Goal: Information Seeking & Learning: Find specific fact

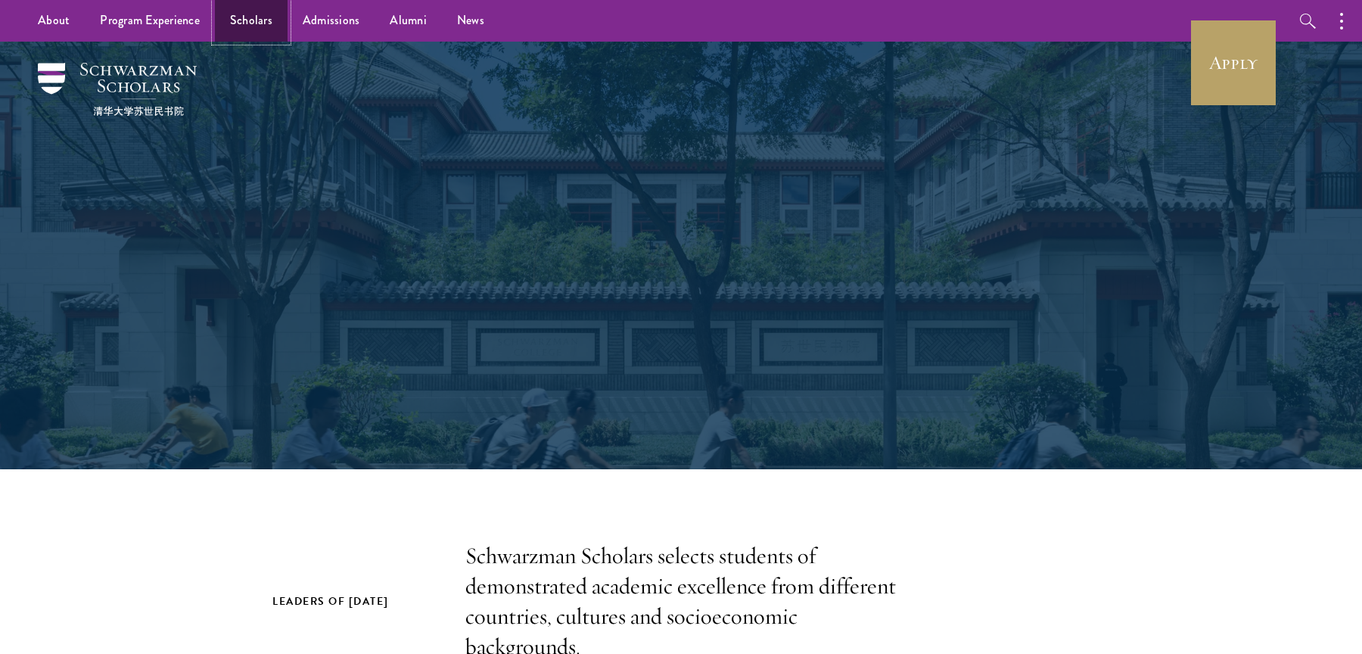
click at [253, 26] on link "Scholars" at bounding box center [251, 21] width 73 height 42
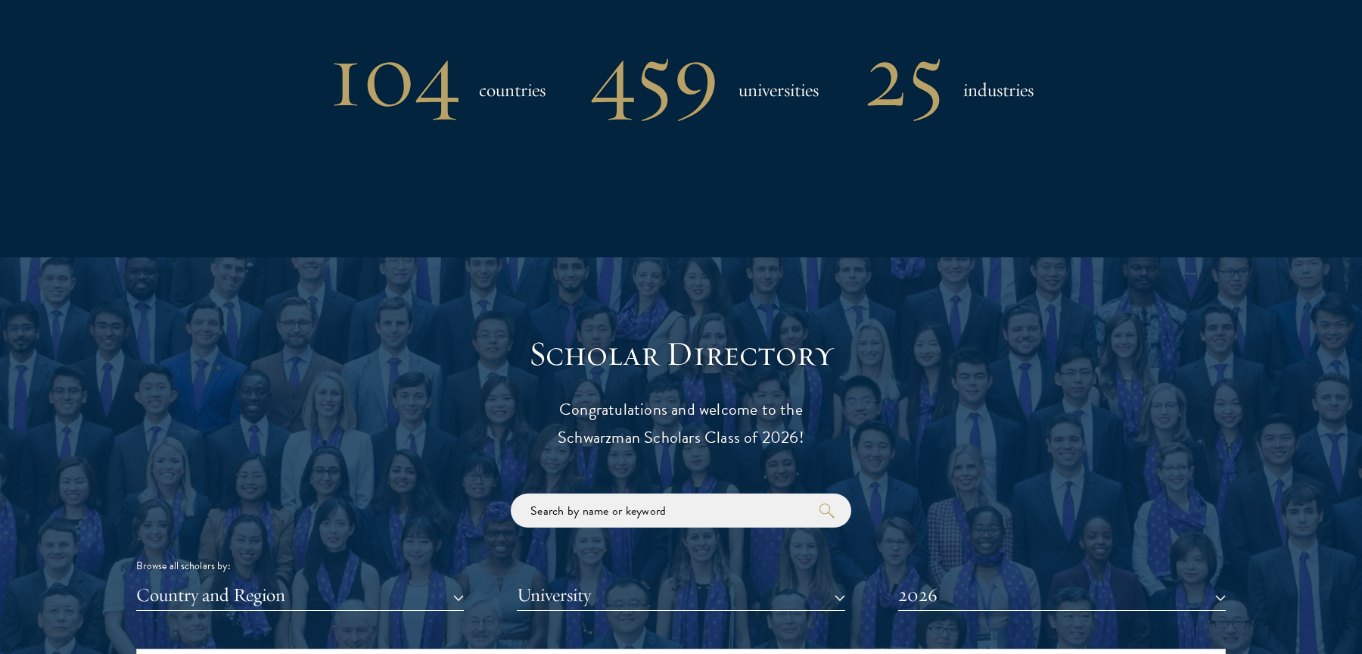
scroll to position [1641, 0]
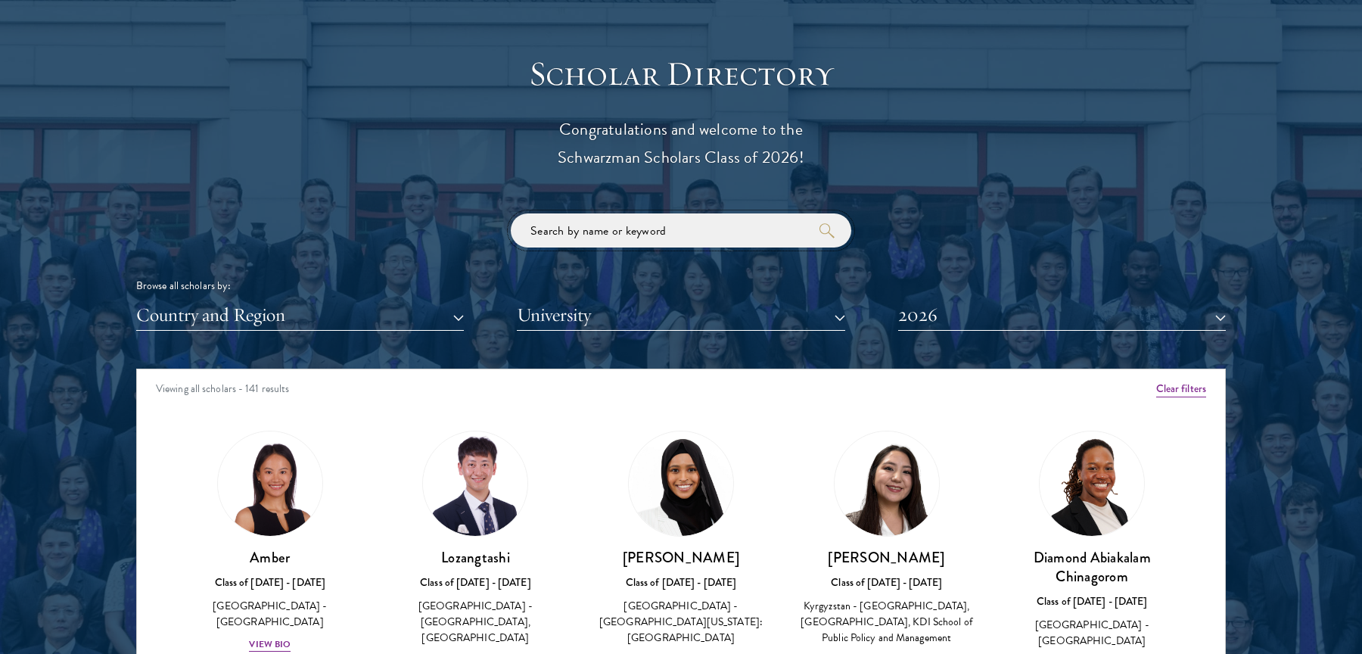
click at [729, 244] on input "search" at bounding box center [681, 230] width 341 height 34
click at [1157, 384] on button "Clear filters" at bounding box center [1182, 389] width 50 height 17
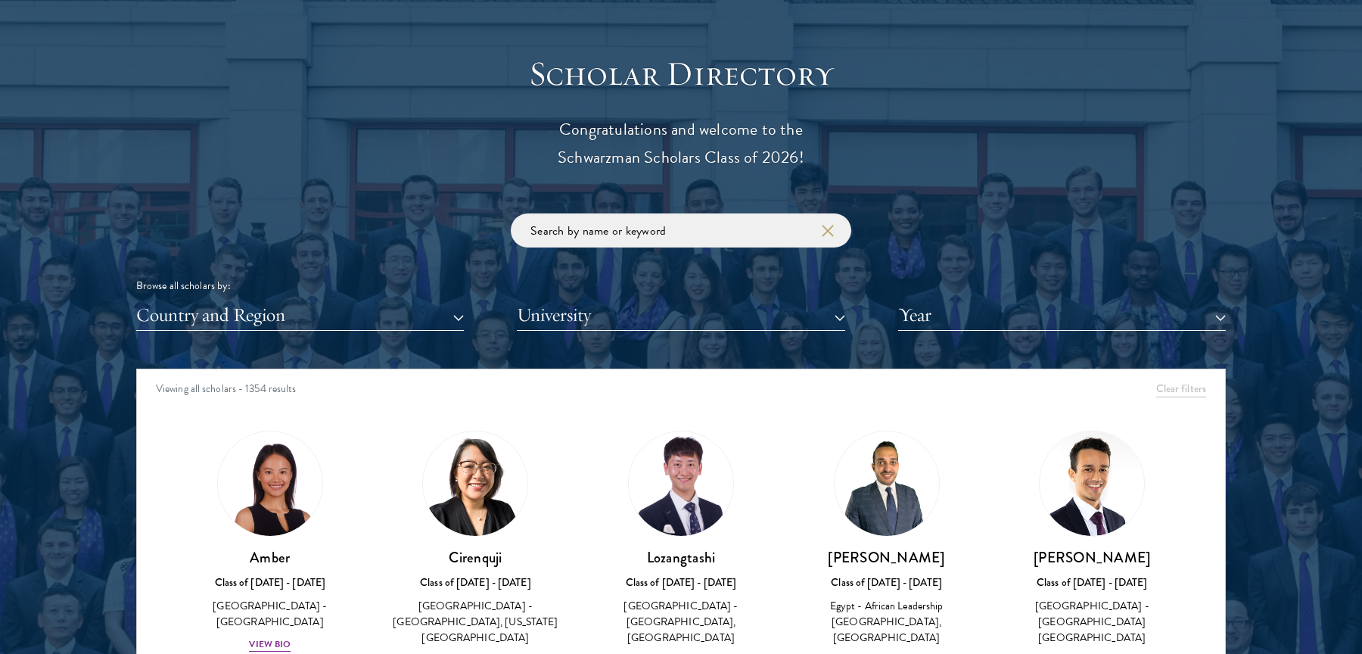
click at [696, 263] on div "Browse all scholars by: Country and Region All Countries and Regions Afghanista…" at bounding box center [681, 271] width 1090 height 117
click at [680, 245] on input "search" at bounding box center [681, 230] width 341 height 34
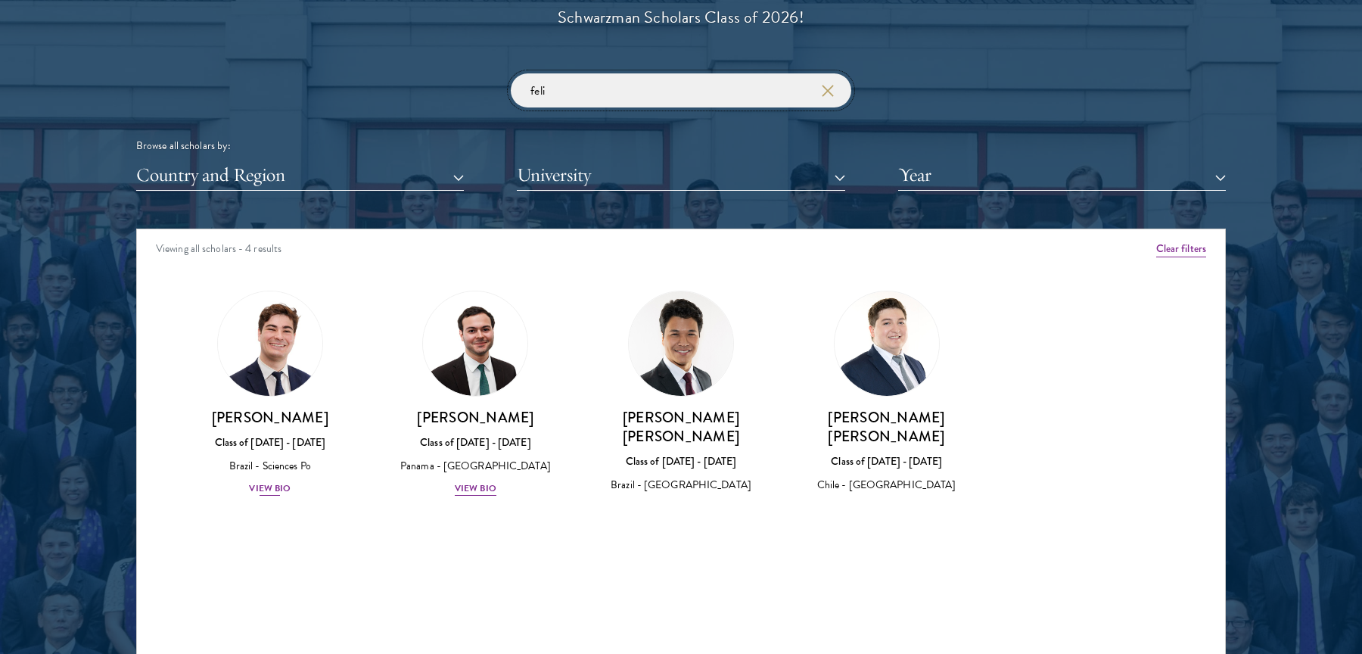
scroll to position [1798, 0]
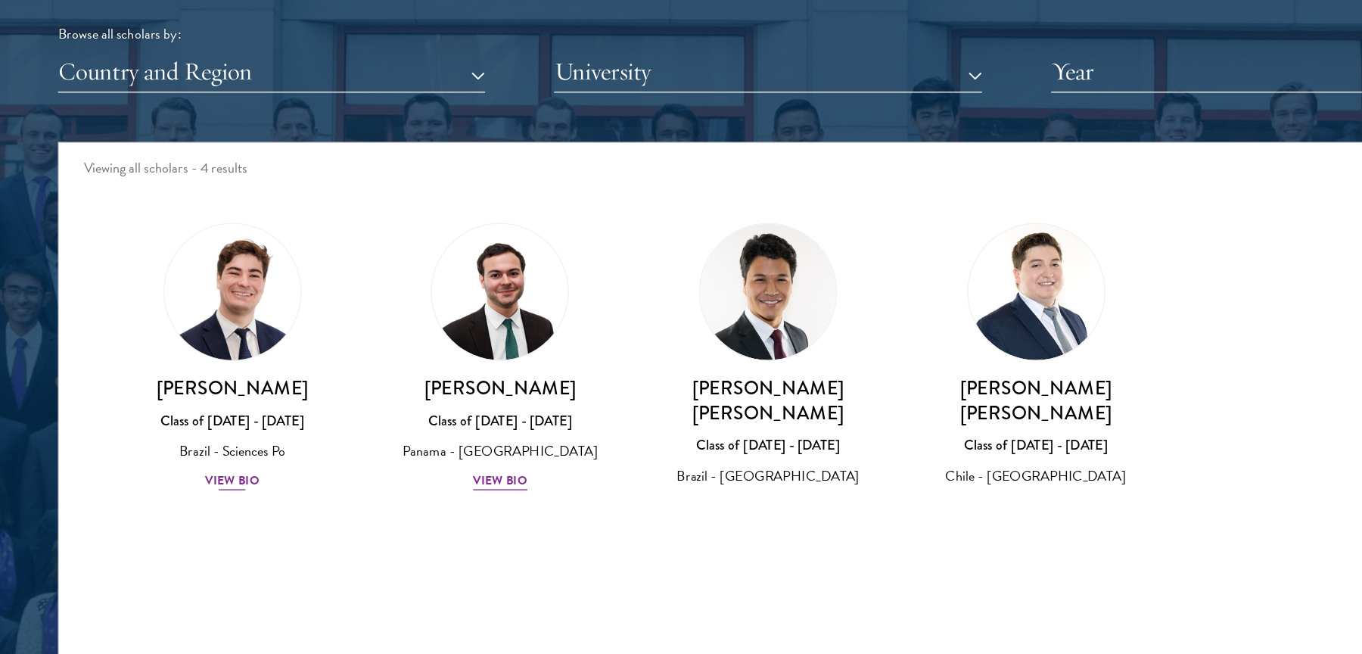
type input "feli"
click at [274, 370] on img at bounding box center [270, 326] width 115 height 115
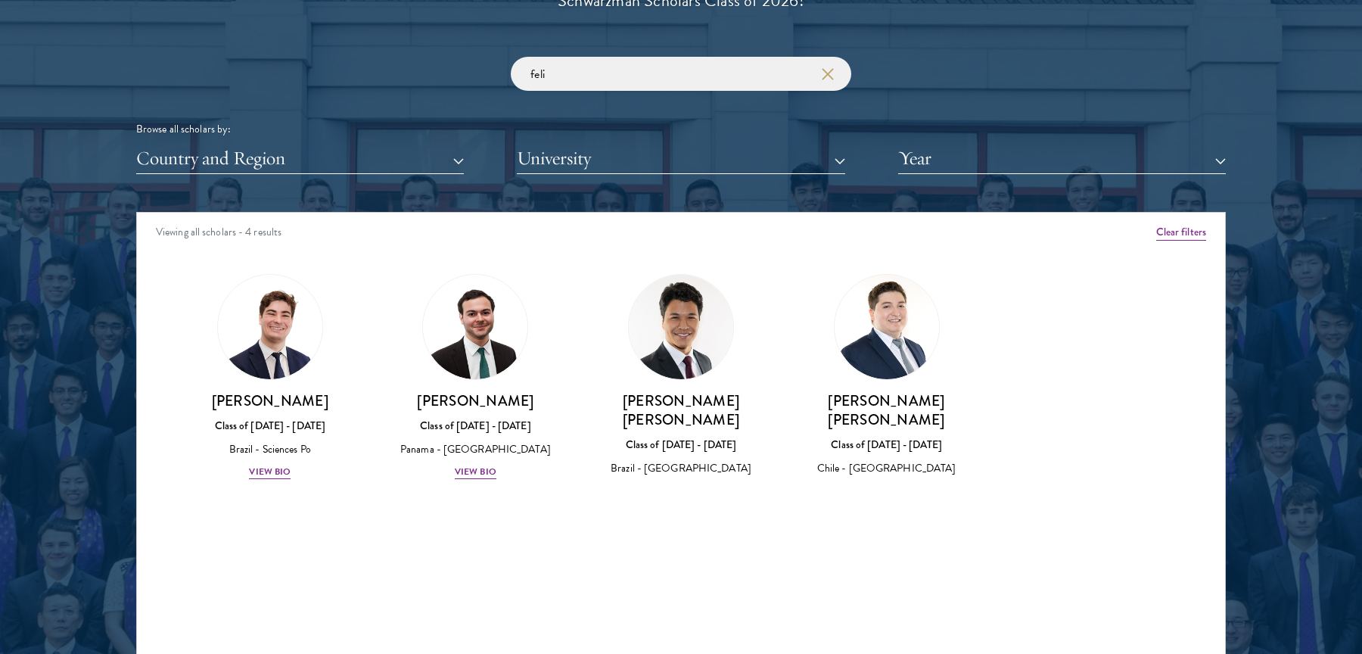
click at [1198, 242] on div "Viewing all scholars - 4 results" at bounding box center [681, 234] width 1088 height 42
click at [1197, 237] on button "Clear filters" at bounding box center [1182, 232] width 50 height 17
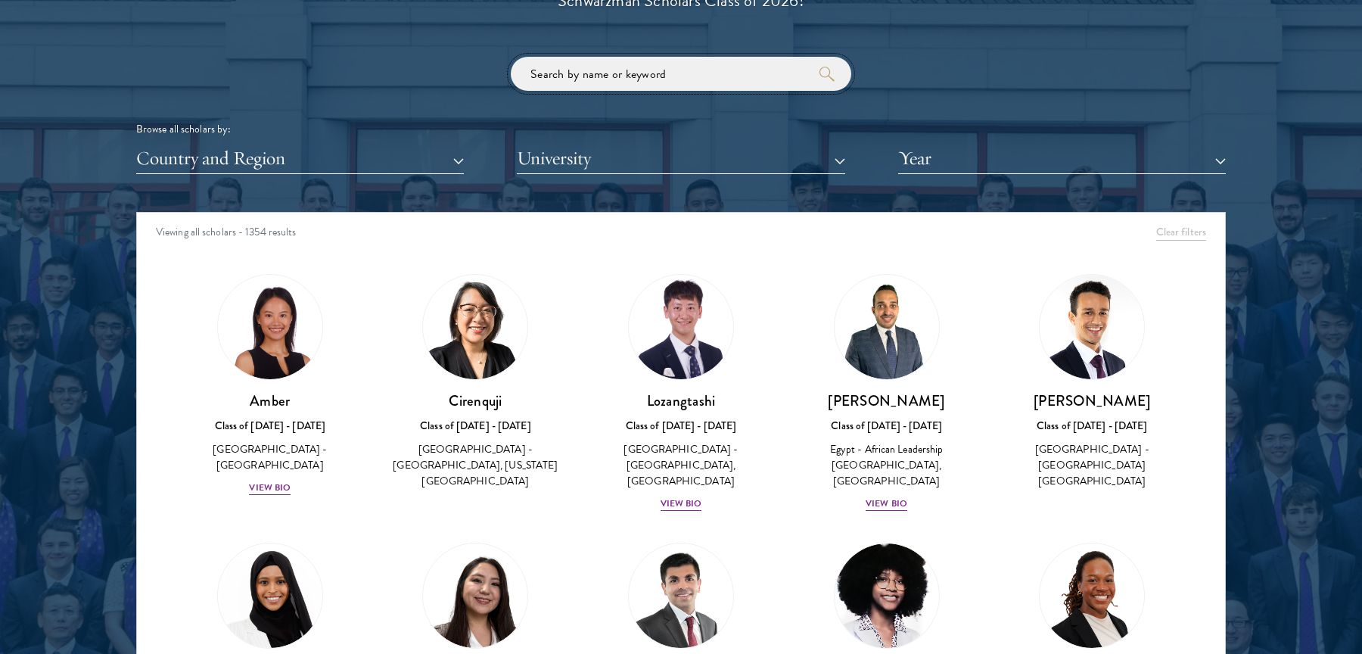
click at [650, 69] on input "search" at bounding box center [681, 74] width 341 height 34
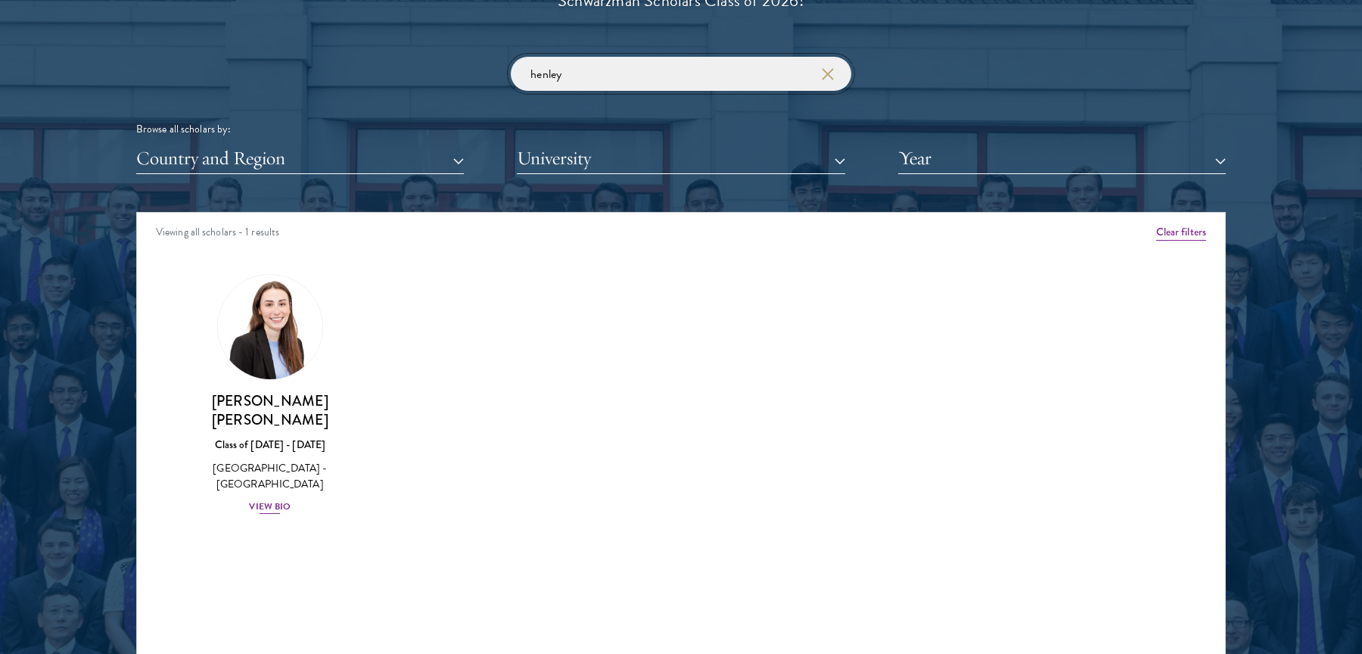
type input "henley"
click at [302, 338] on img at bounding box center [270, 326] width 115 height 115
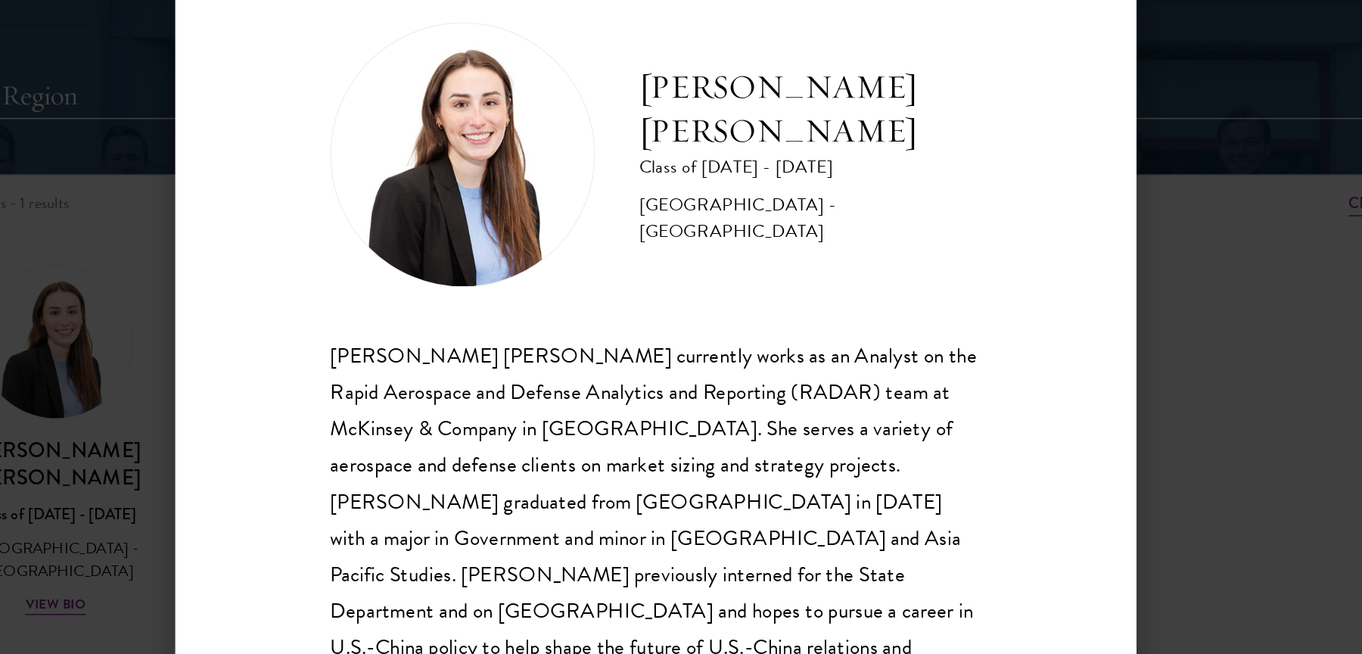
click at [698, 403] on div "Henley Schulz currently works as an Analyst on the Rapid Aerospace and Defense …" at bounding box center [681, 461] width 447 height 276
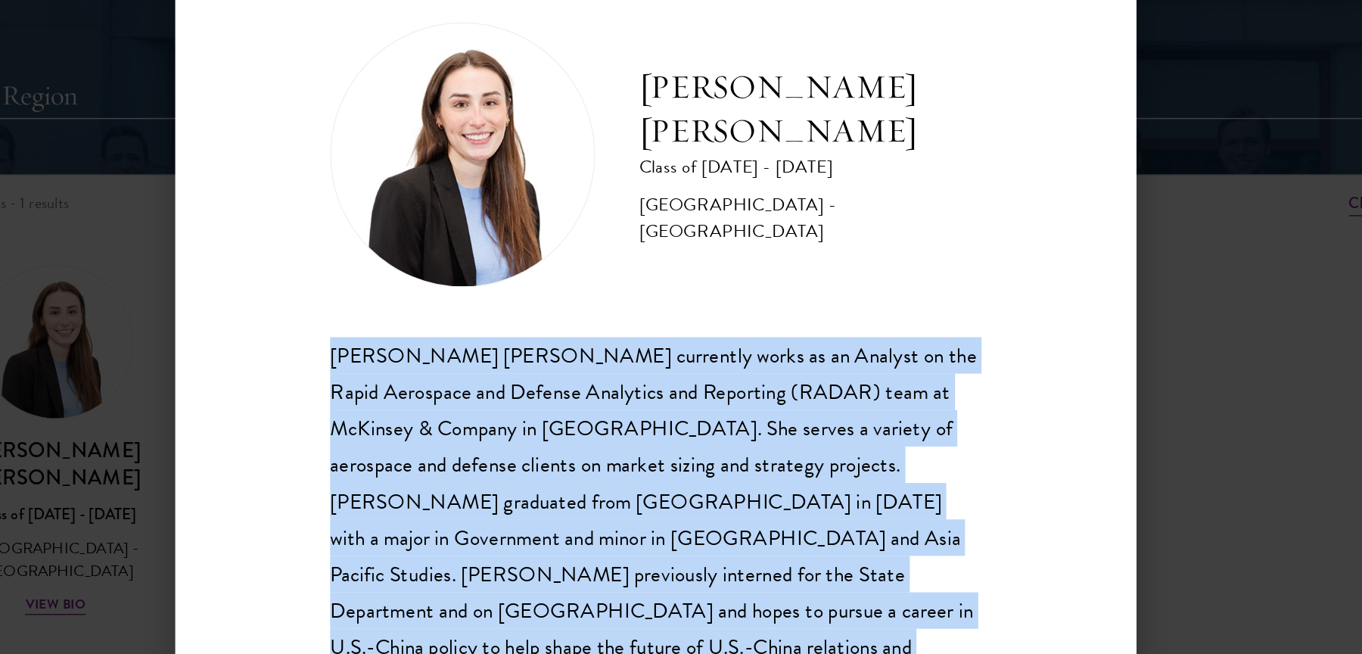
click at [698, 403] on div "Henley Schulz currently works as an Analyst on the Rapid Aerospace and Defense …" at bounding box center [681, 461] width 447 height 276
